Goal: Download file/media

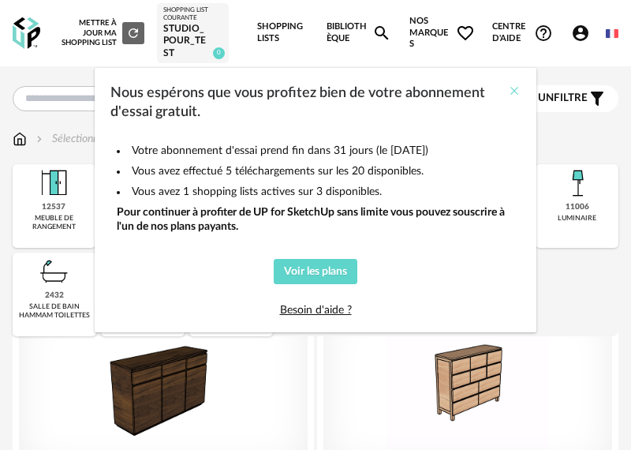
click at [510, 87] on icon "Close" at bounding box center [514, 90] width 13 height 13
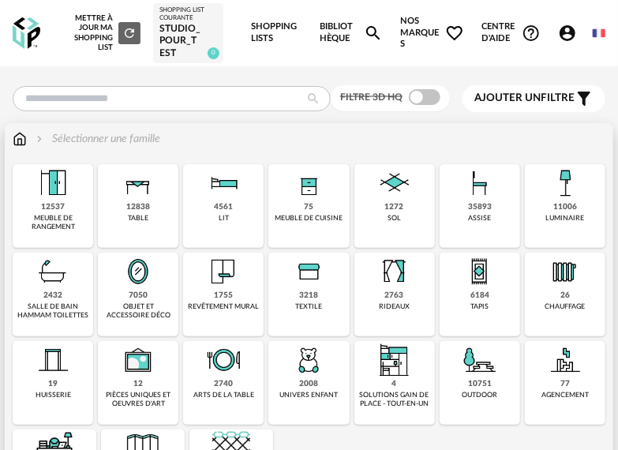
click at [495, 188] on img at bounding box center [480, 183] width 38 height 38
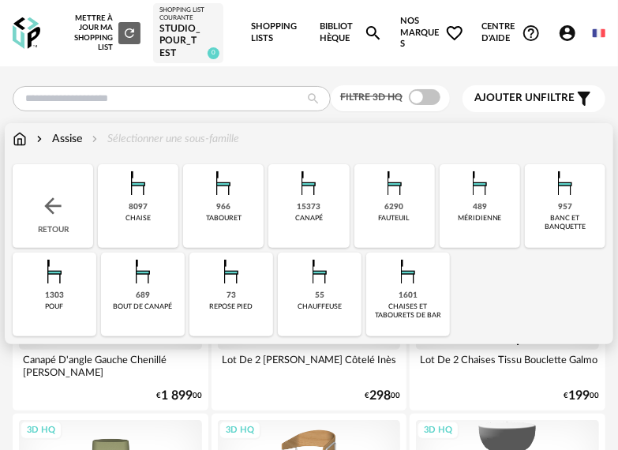
click at [390, 210] on div "6290" at bounding box center [394, 207] width 19 height 10
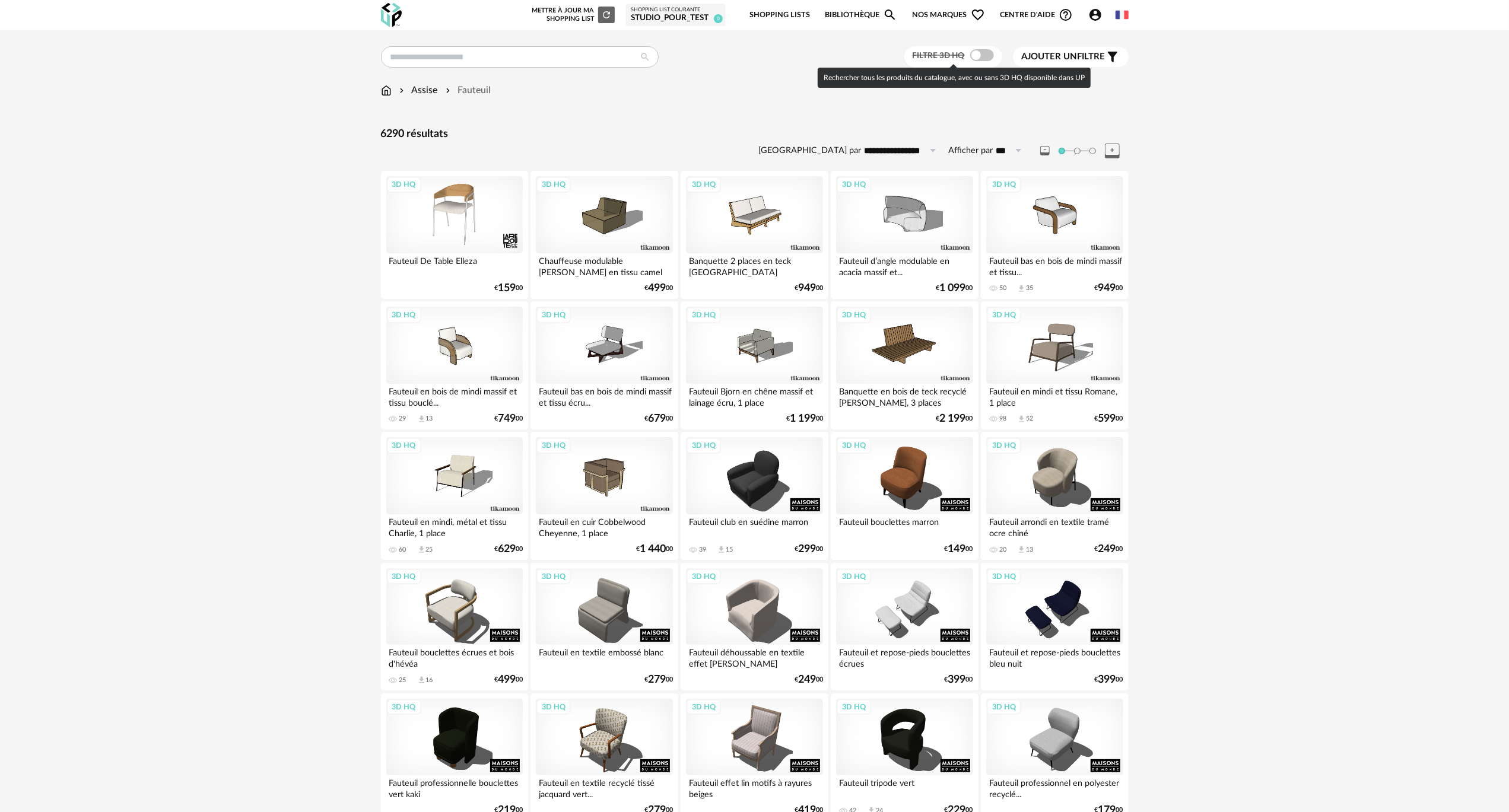
click at [474, 52] on span at bounding box center [982, 55] width 24 height 12
click at [474, 338] on div "3D HQ" at bounding box center [1054, 345] width 136 height 77
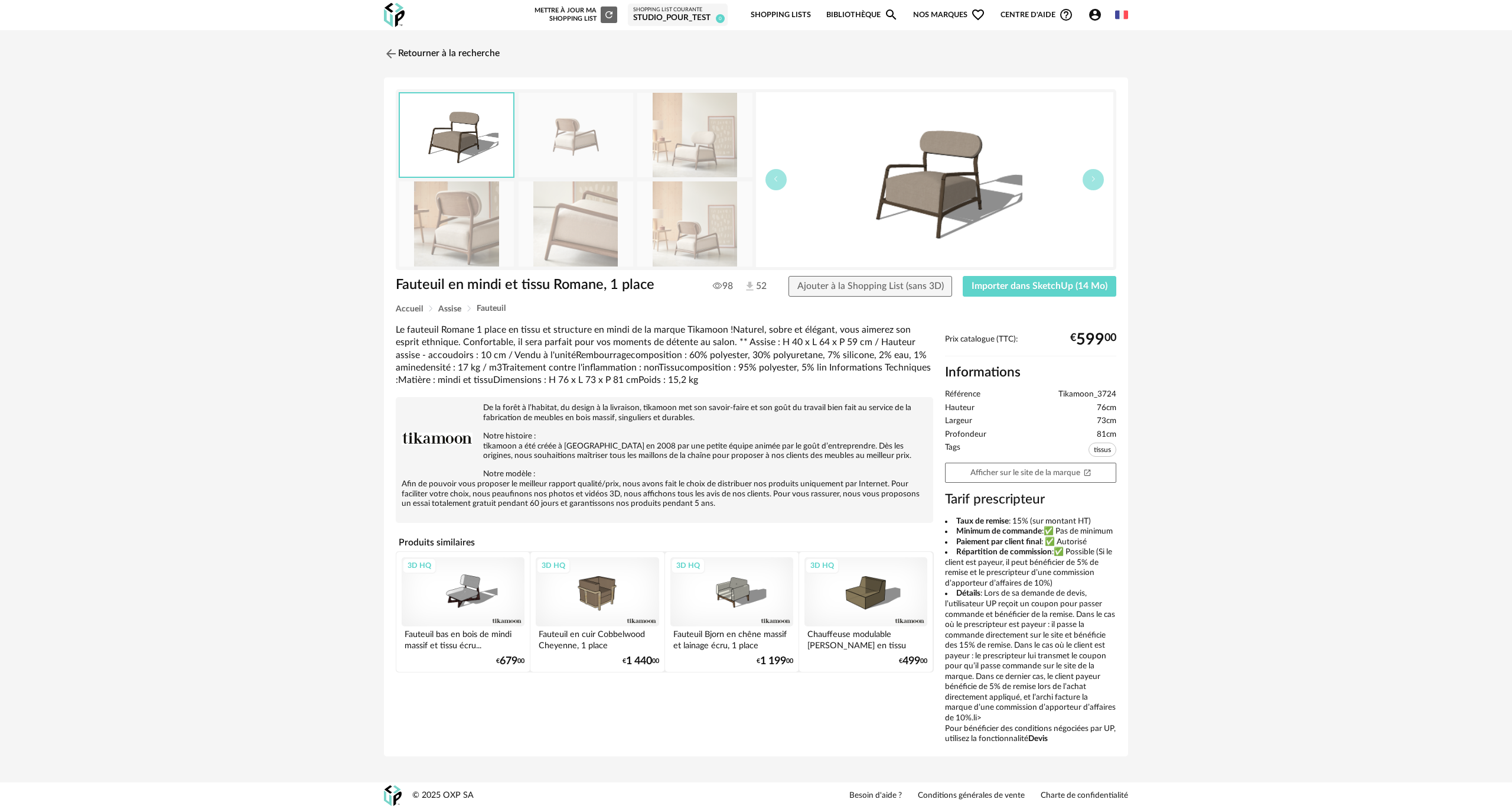
click at [467, 129] on img at bounding box center [456, 135] width 113 height 83
click at [472, 217] on img at bounding box center [456, 223] width 115 height 85
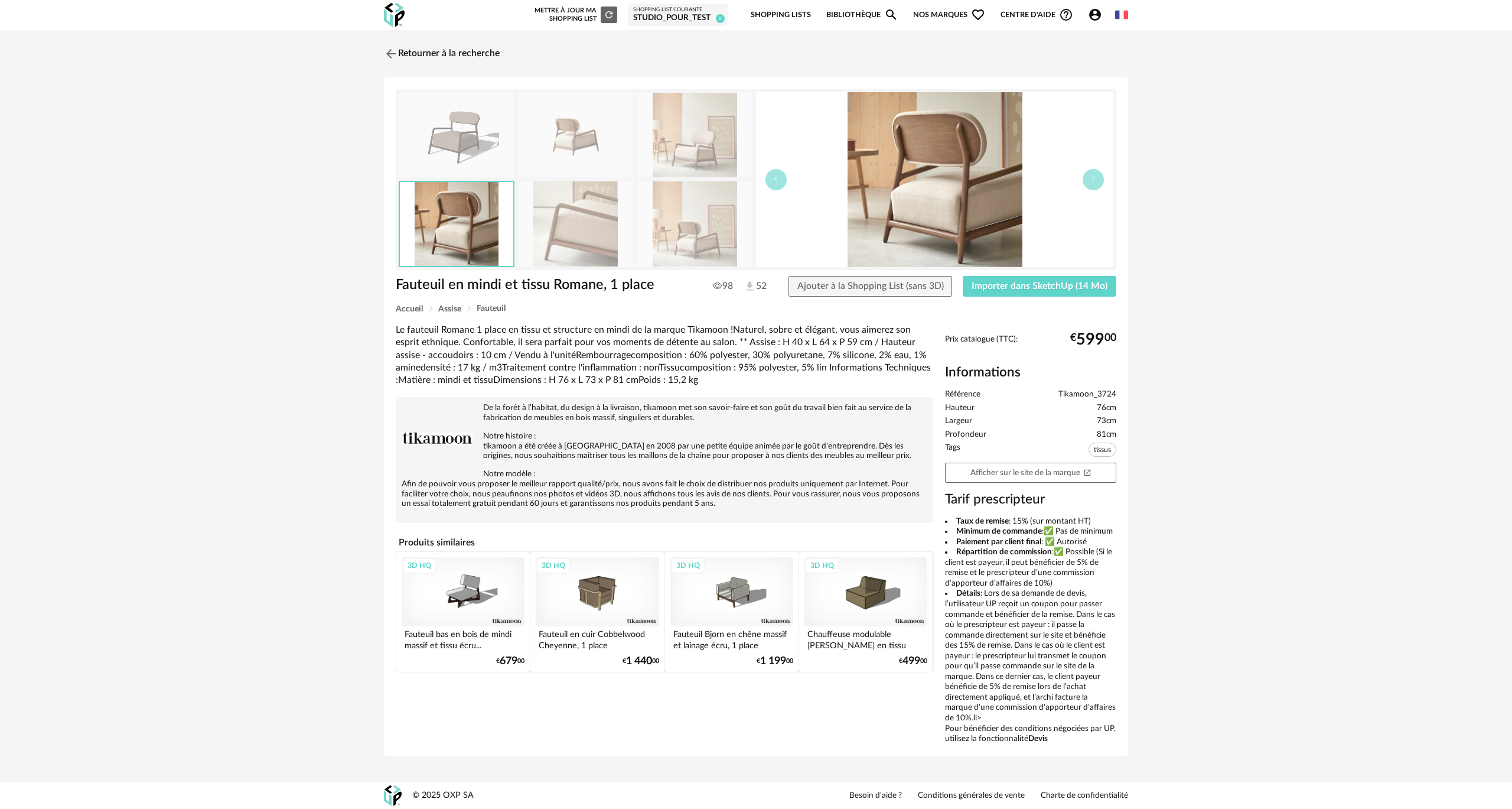
click at [472, 144] on img at bounding box center [456, 135] width 115 height 85
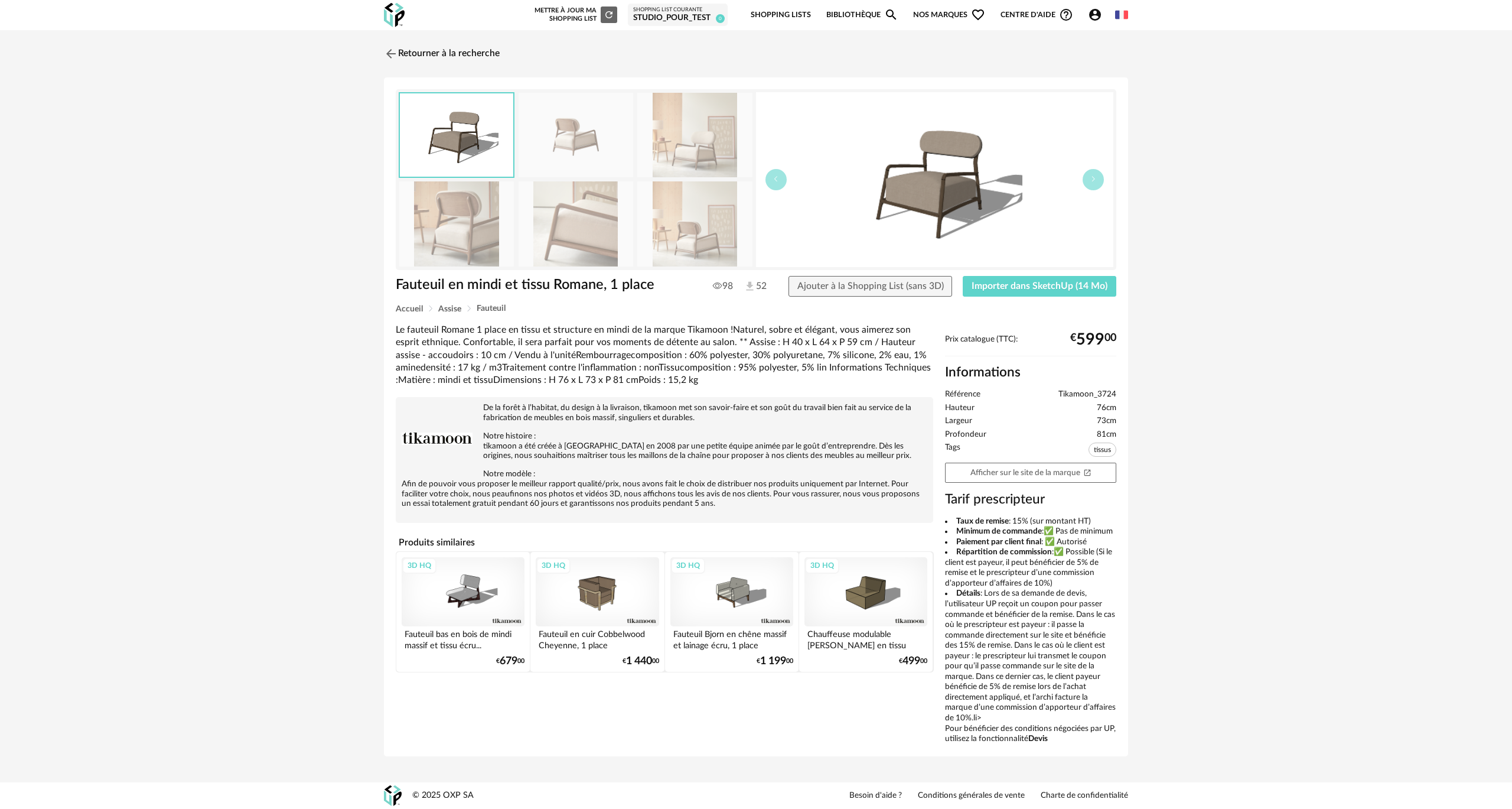
click at [472, 209] on img at bounding box center [456, 223] width 115 height 85
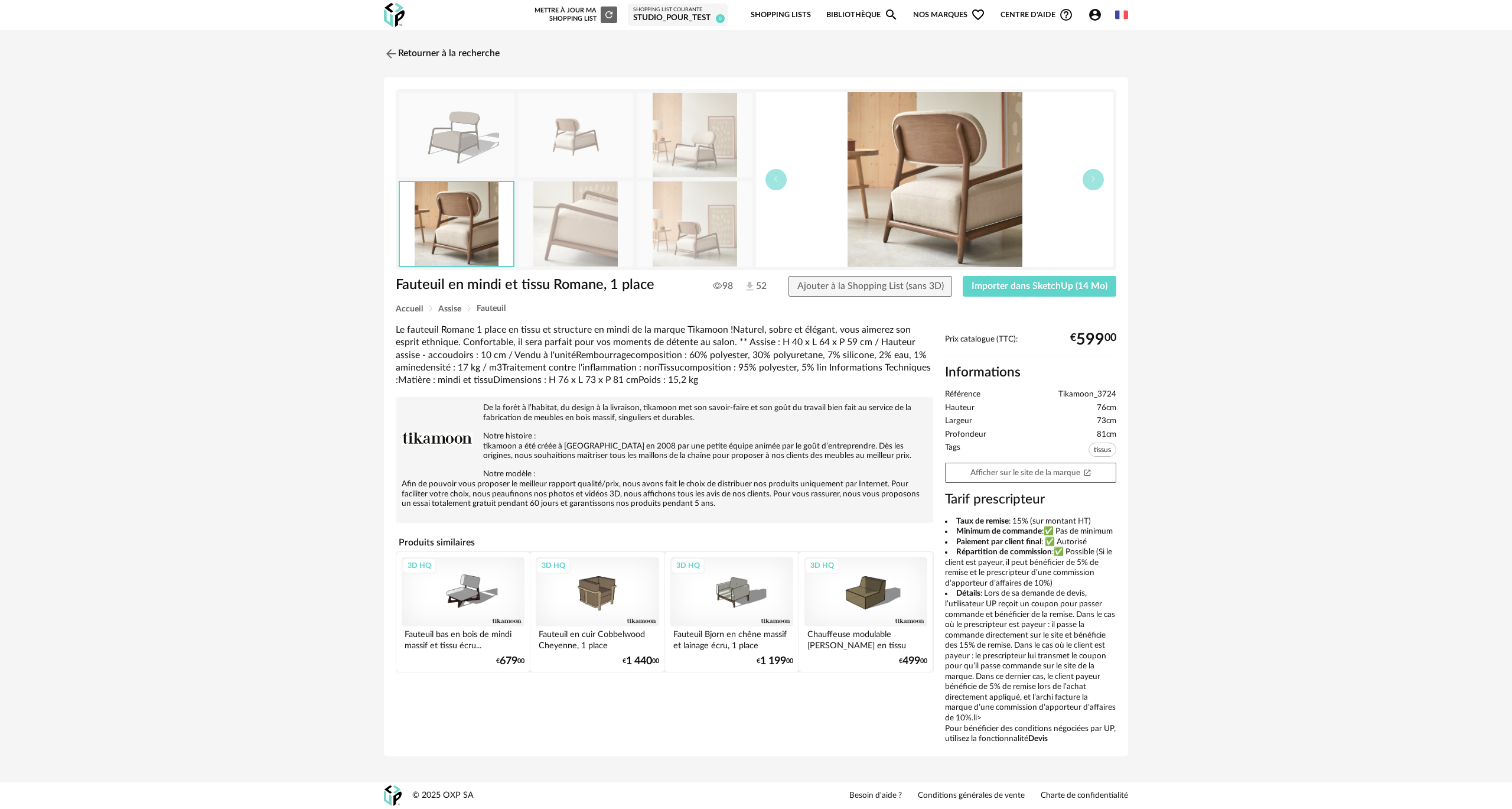
click at [472, 146] on img at bounding box center [456, 135] width 115 height 85
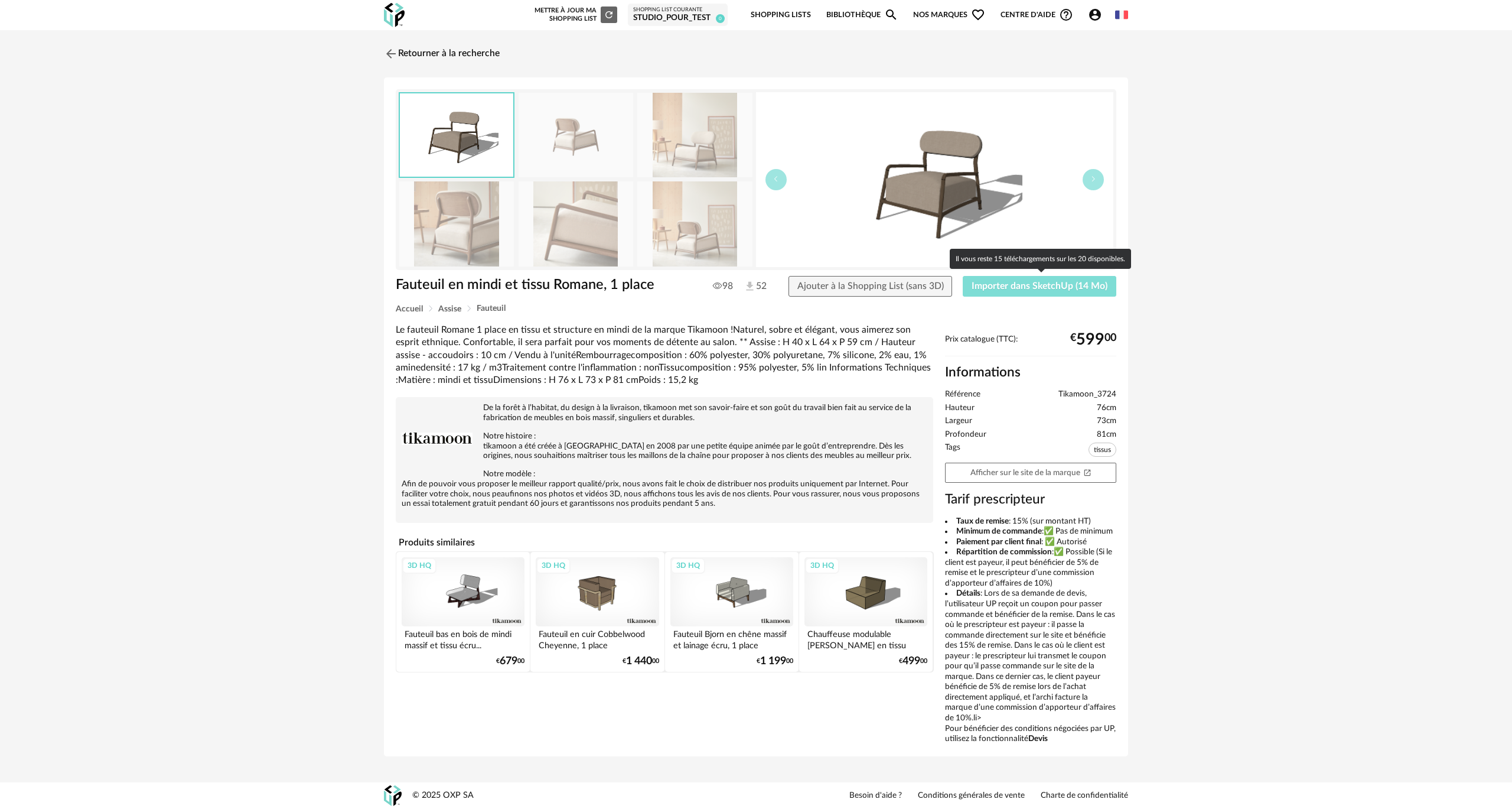
click at [472, 284] on span "Importer dans SketchUp (14 Mo)" at bounding box center [1039, 285] width 136 height 10
